Goal: Information Seeking & Learning: Learn about a topic

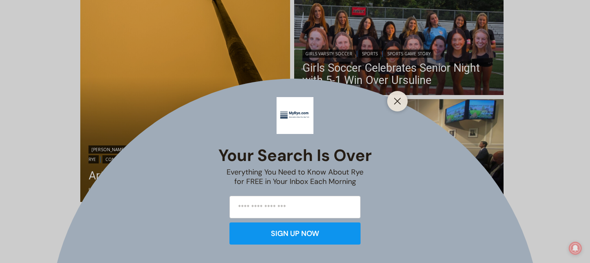
scroll to position [235, 0]
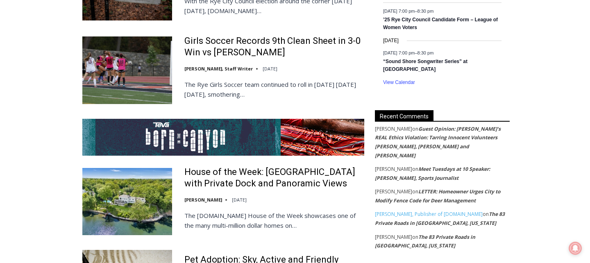
scroll to position [1517, 0]
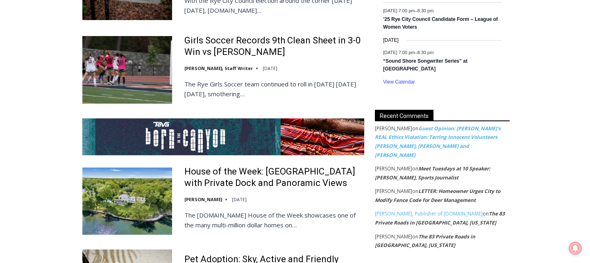
click at [447, 125] on link "Guest Opinion: [PERSON_NAME]’s REAL Ethics Violation: Tarring Innocent Voluntee…" at bounding box center [438, 142] width 126 height 34
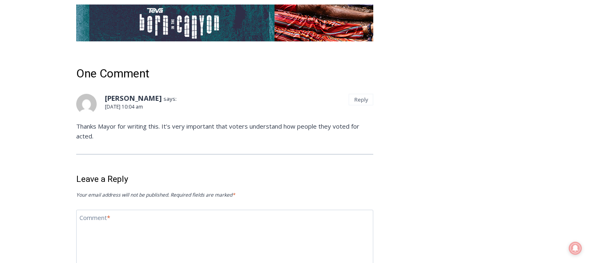
scroll to position [2231, 0]
